Goal: Check status: Check status

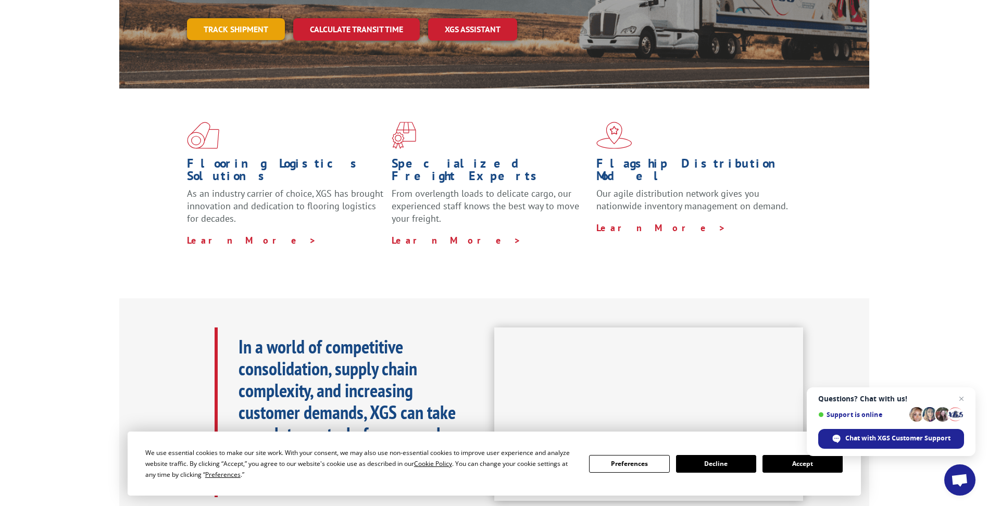
scroll to position [116, 0]
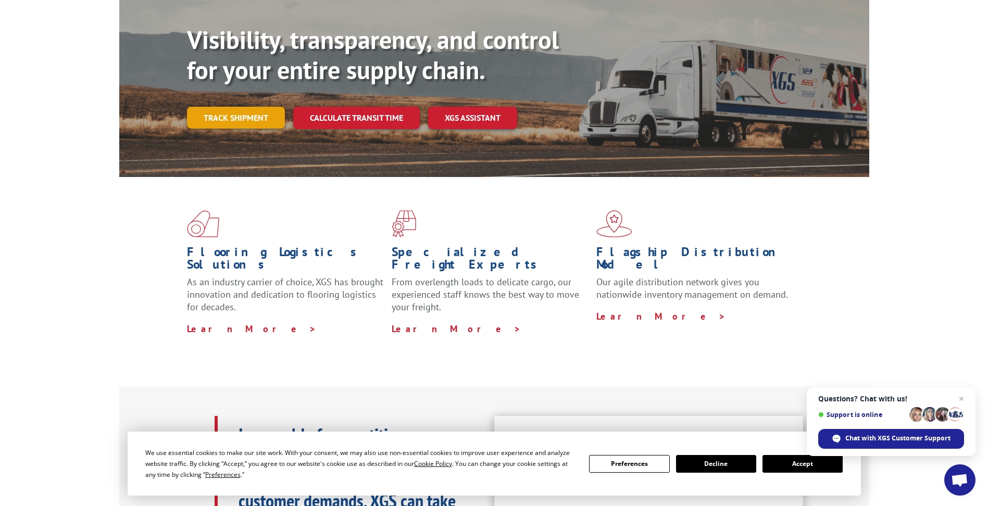
click at [199, 107] on link "Track shipment" at bounding box center [236, 118] width 98 height 22
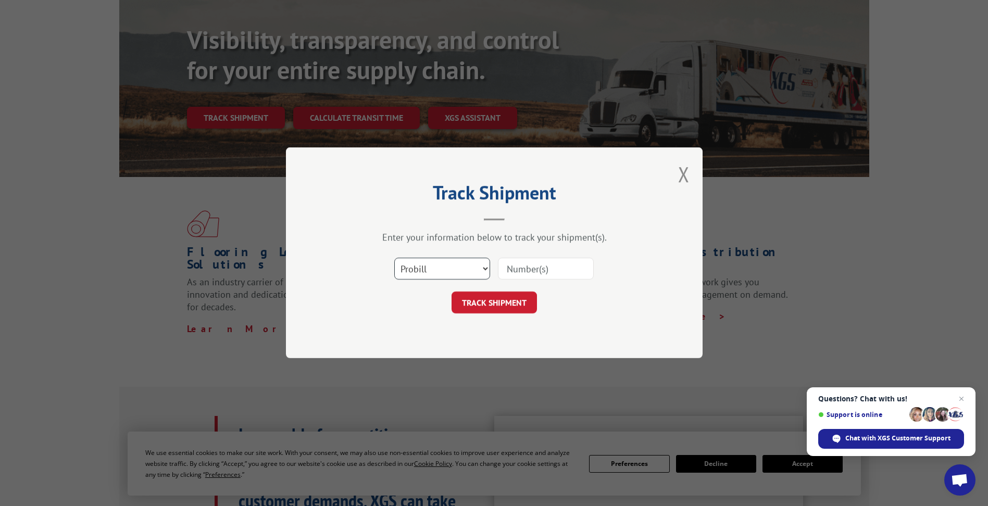
drag, startPoint x: 448, startPoint y: 273, endPoint x: 443, endPoint y: 282, distance: 10.7
click at [448, 273] on select "Select category... Probill BOL PO" at bounding box center [442, 269] width 96 height 22
select select "bol"
click at [394, 258] on select "Select category... Probill BOL PO" at bounding box center [442, 269] width 96 height 22
click at [540, 266] on input at bounding box center [546, 269] width 96 height 22
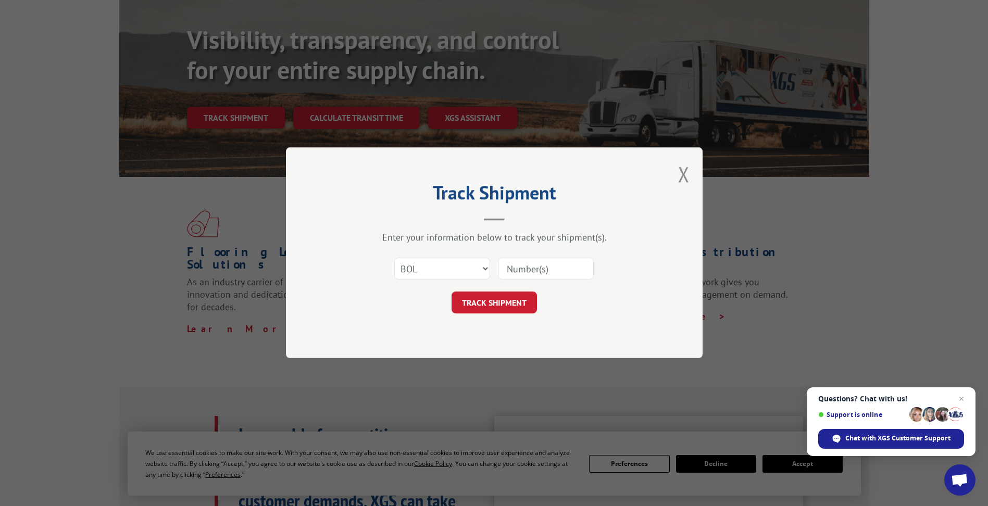
click at [540, 266] on input at bounding box center [546, 269] width 96 height 22
paste input "TFD-041434.A"
type input "TFD-041434.A"
drag, startPoint x: 523, startPoint y: 298, endPoint x: 545, endPoint y: 293, distance: 21.8
click at [525, 298] on button "TRACK SHIPMENT" at bounding box center [494, 303] width 85 height 22
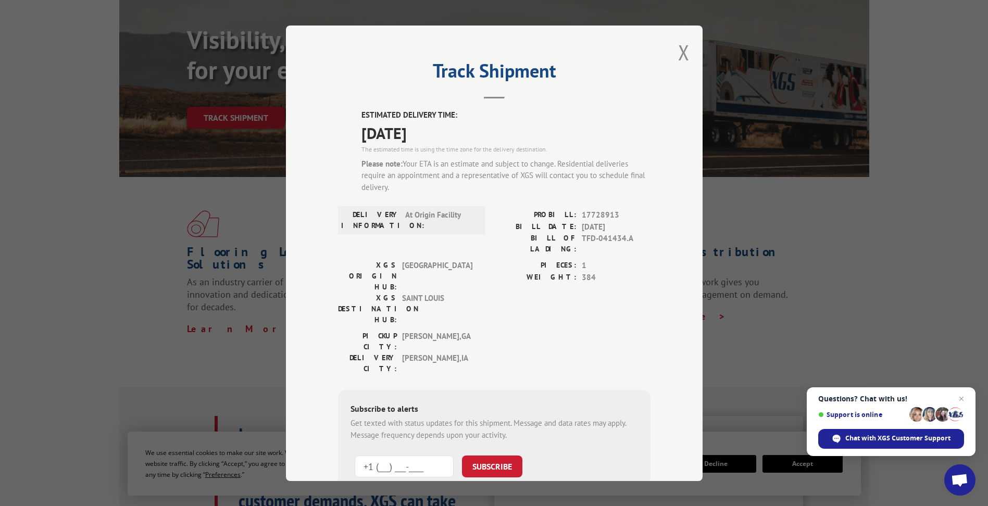
click at [427, 456] on input "+1 (___) ___-____" at bounding box center [404, 467] width 99 height 22
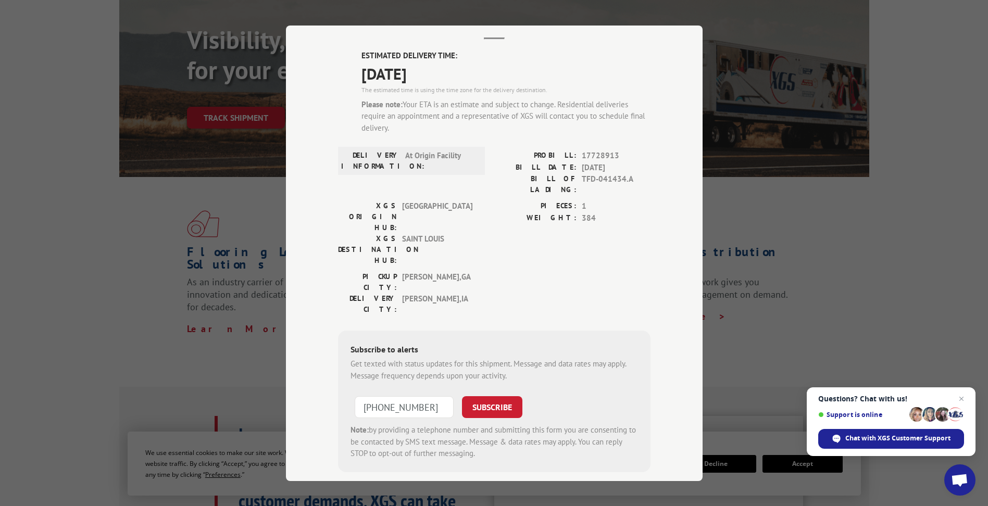
scroll to position [61, 0]
type input "[PHONE_NUMBER]"
click at [508, 395] on button "SUBSCRIBE" at bounding box center [492, 406] width 60 height 22
